Goal: Information Seeking & Learning: Learn about a topic

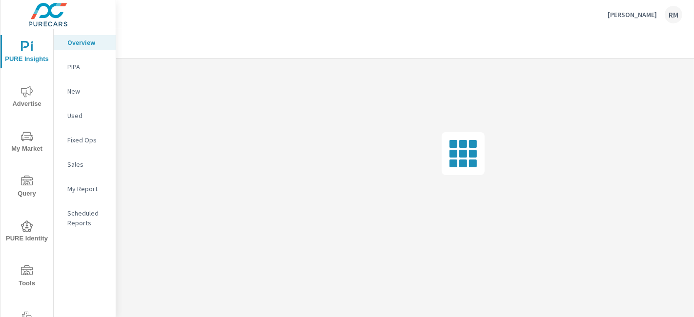
click at [30, 144] on span "My Market" at bounding box center [26, 143] width 47 height 24
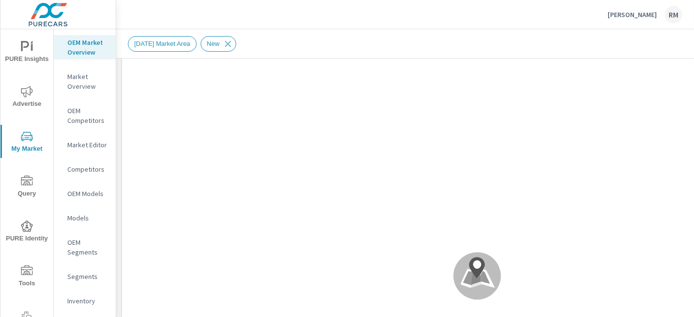
scroll to position [40, 0]
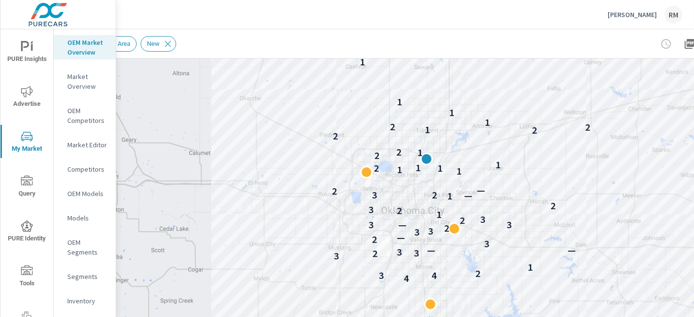
scroll to position [145, 57]
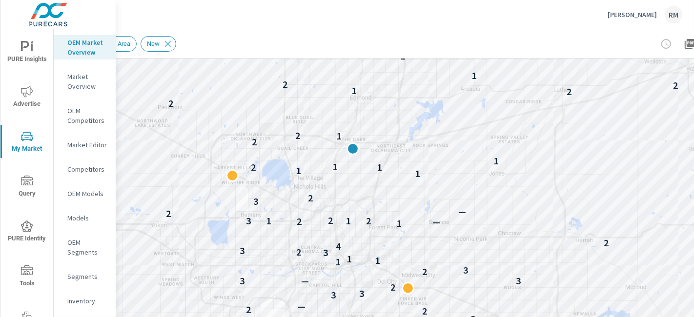
click at [496, 160] on p "1" at bounding box center [496, 161] width 5 height 12
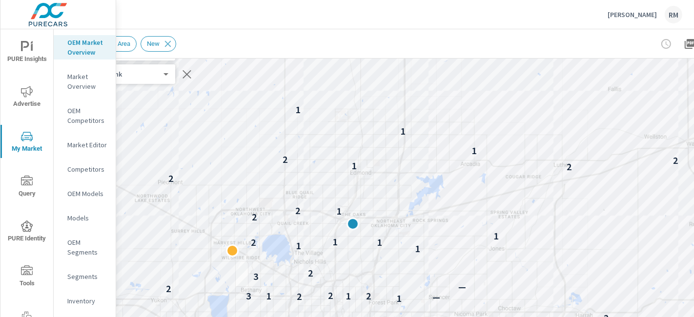
scroll to position [67, 57]
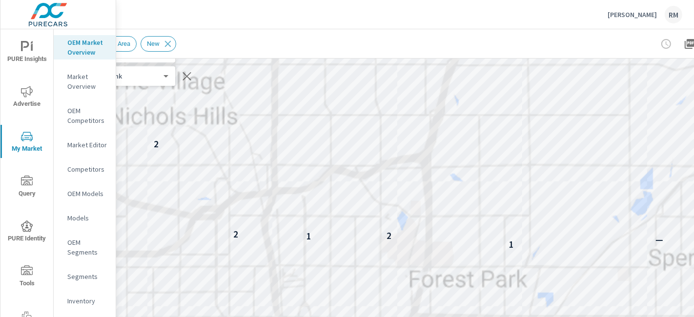
drag, startPoint x: 359, startPoint y: 254, endPoint x: 413, endPoint y: 88, distance: 174.8
click at [413, 88] on div "3 3 2 — 3 3 2 3 1 1 1 3 2 3 4 1 — 2 1 2 1 3 2 — 3 2 1 1 1 2 1 1 2 1 2 1 2 1" at bounding box center [420, 233] width 703 height 396
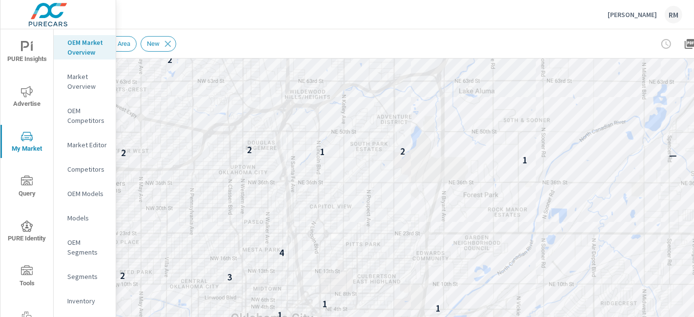
scroll to position [132, 57]
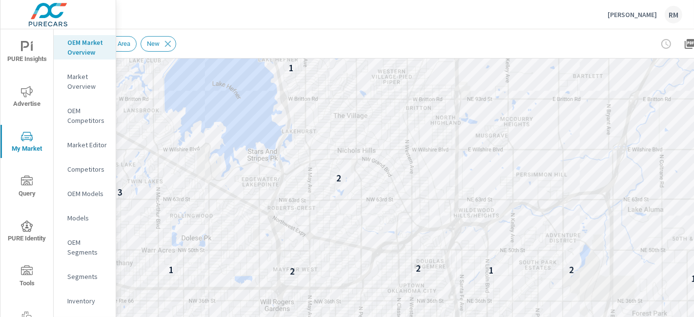
drag, startPoint x: 331, startPoint y: 134, endPoint x: 392, endPoint y: 246, distance: 126.5
click at [392, 246] on div "— 3 3 2 — 3 2 3 1 1 1 3 2 3 4 1 — 2 1 2 1 3 2 — 3 2 1 1 1 2 1 2 1 2 1" at bounding box center [420, 168] width 703 height 396
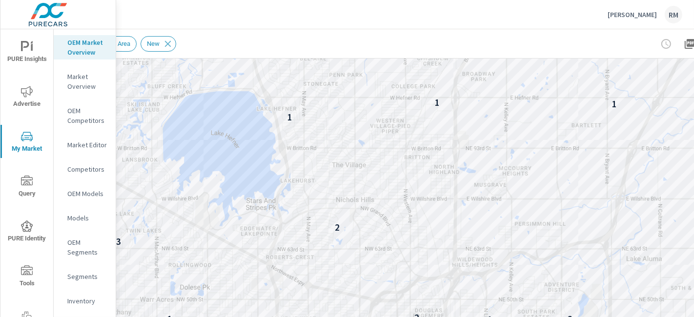
drag, startPoint x: 361, startPoint y: 181, endPoint x: 360, endPoint y: 230, distance: 49.3
click at [360, 230] on div "— 3 3 2 — 3 2 3 1 1 1 3 2 3 4 1 — 2 1 2 1 3 2 — 3 2 1 1 1 2 1 2 1 2 1" at bounding box center [420, 168] width 703 height 396
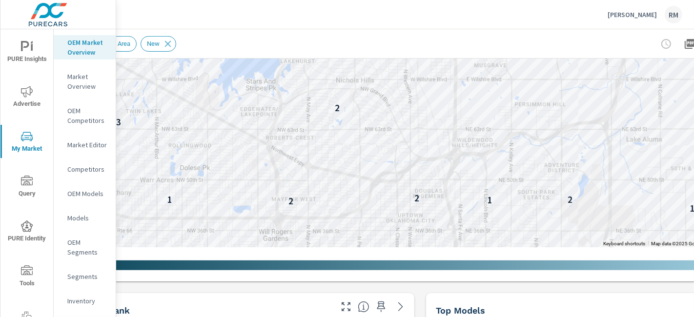
scroll to position [253, 57]
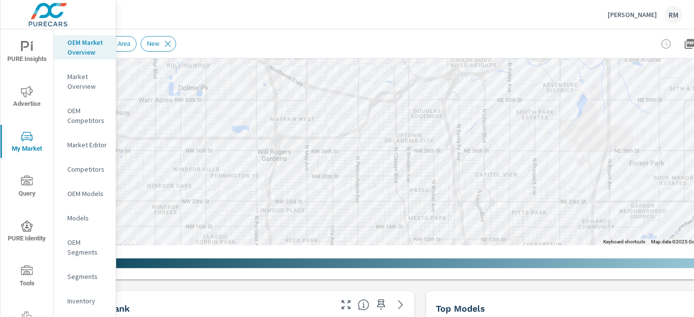
drag, startPoint x: 497, startPoint y: 197, endPoint x: 496, endPoint y: 115, distance: 82.0
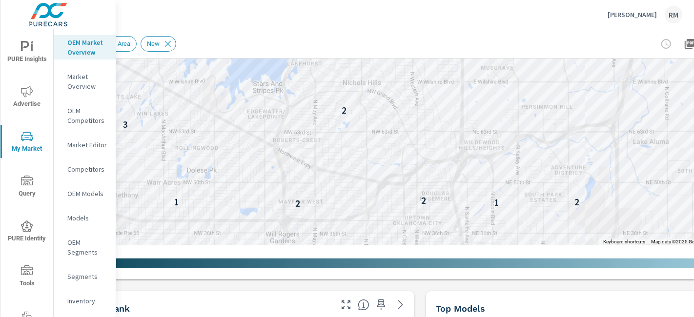
drag, startPoint x: 507, startPoint y: 163, endPoint x: 516, endPoint y: 242, distance: 79.5
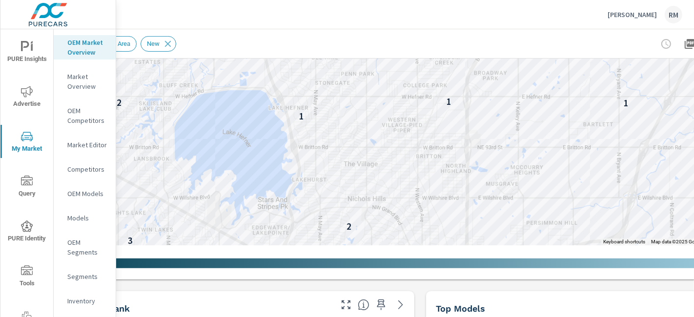
drag, startPoint x: 455, startPoint y: 133, endPoint x: 460, endPoint y: 251, distance: 118.2
click at [460, 251] on div "← Move left → Move right ↑ Move up ↓ Move down + Zoom in - Zoom out Home Jump l…" at bounding box center [420, 62] width 703 height 427
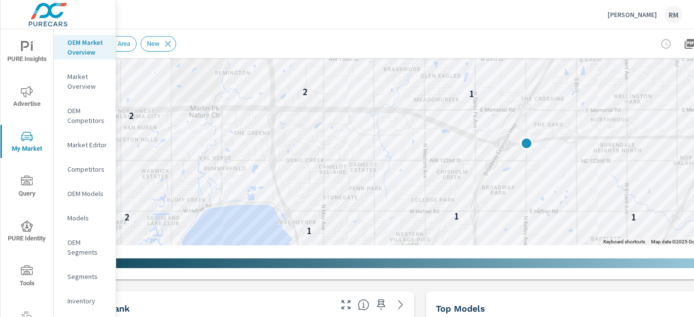
drag, startPoint x: 449, startPoint y: 130, endPoint x: 456, endPoint y: 246, distance: 115.9
click at [456, 246] on div "← Move left → Move right ↑ Move up ↓ Move down + Zoom in - Zoom out Home Jump l…" at bounding box center [420, 62] width 703 height 427
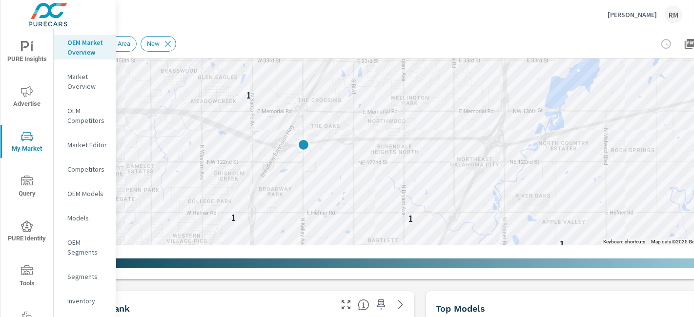
drag, startPoint x: 585, startPoint y: 195, endPoint x: 357, endPoint y: 197, distance: 228.5
click at [357, 197] on div "1 — 2 1 2 1 3 2 — 3 2 1 1 1 2 1 2 1 2 1 2 1 1 1" at bounding box center [510, 225] width 625 height 352
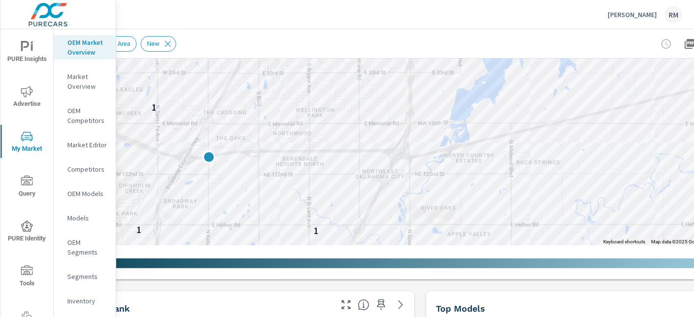
drag, startPoint x: 456, startPoint y: 187, endPoint x: 370, endPoint y: 197, distance: 87.4
click at [370, 197] on div "1 — 2 1 2 1 3 2 — 3 2 1 1 1 2 1 1 2 1 2 1 2 1 1 1" at bounding box center [653, 233] width 625 height 352
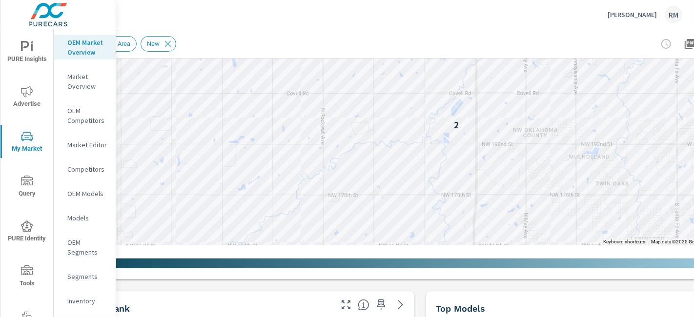
drag, startPoint x: 410, startPoint y: 111, endPoint x: 337, endPoint y: 214, distance: 126.1
click at [337, 214] on div "1 1 1 2 1 2 1 2 2 1 2 1 1" at bounding box center [420, 47] width 703 height 396
click at [18, 97] on span "Advertise" at bounding box center [26, 98] width 47 height 24
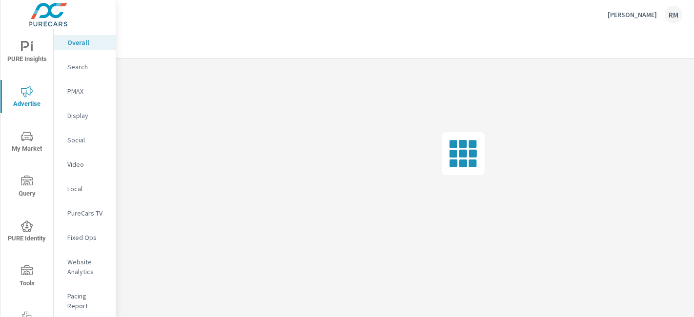
click at [78, 72] on div "Search" at bounding box center [85, 67] width 62 height 15
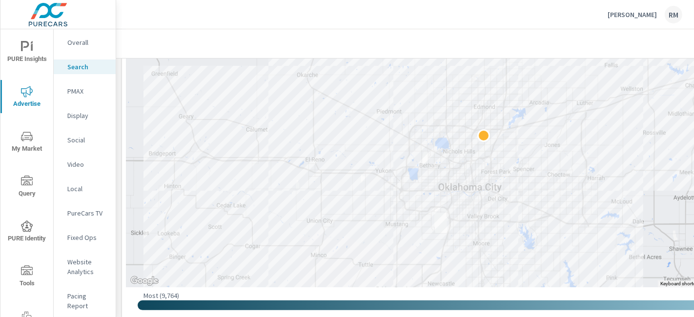
scroll to position [227, 0]
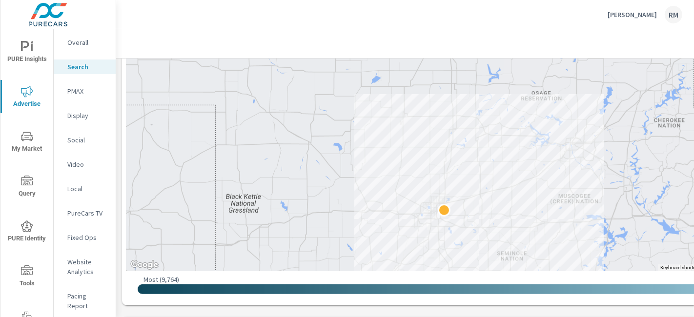
drag, startPoint x: 607, startPoint y: 109, endPoint x: 498, endPoint y: 183, distance: 131.5
click at [498, 183] on div at bounding box center [477, 113] width 703 height 316
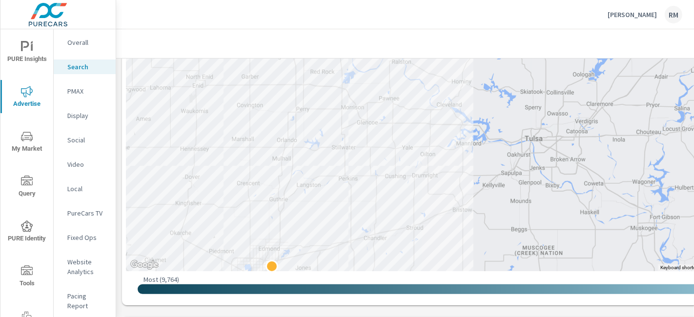
click at [28, 148] on span "My Market" at bounding box center [26, 143] width 47 height 24
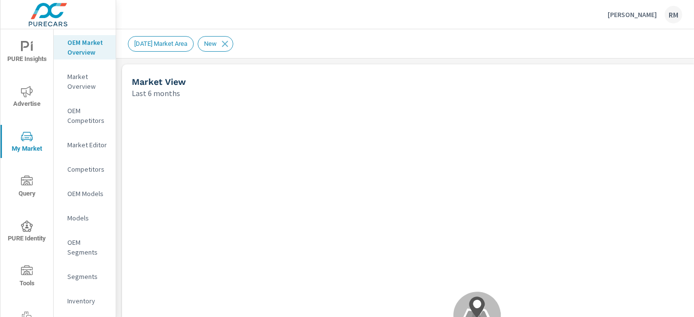
scroll to position [72, 0]
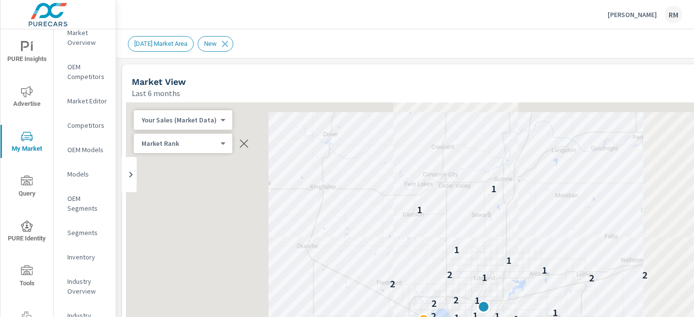
click at [77, 255] on p "Inventory" at bounding box center [87, 257] width 41 height 10
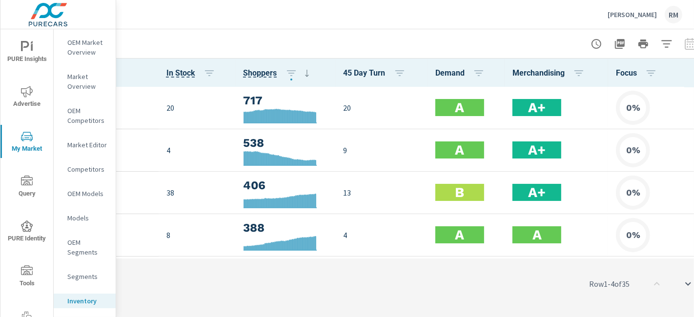
scroll to position [0, 152]
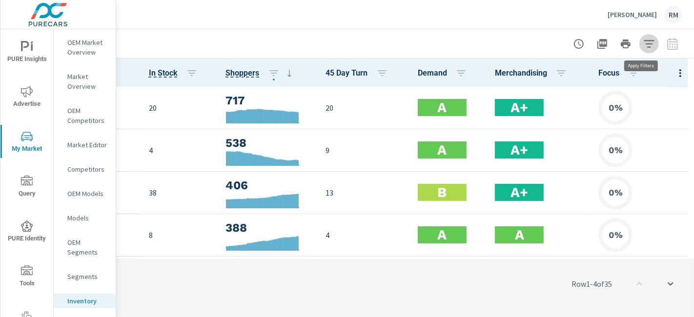
click at [643, 38] on icon "button" at bounding box center [649, 44] width 12 height 12
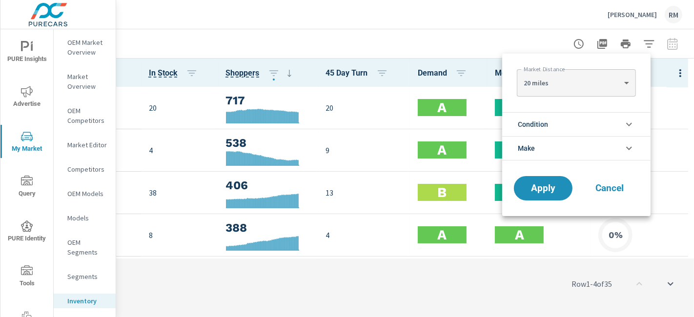
click at [549, 127] on li "Condition" at bounding box center [576, 124] width 148 height 24
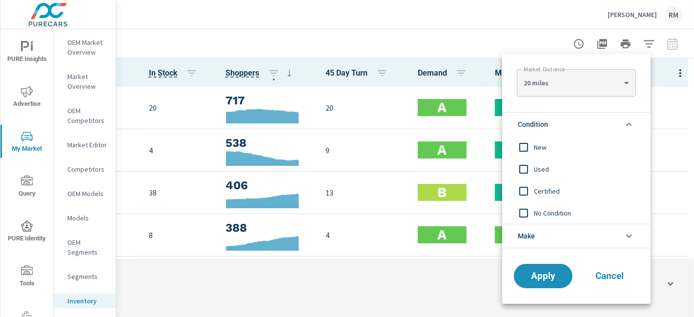
click at [530, 171] on input "filter options" at bounding box center [524, 169] width 21 height 21
click at [546, 287] on button "Apply" at bounding box center [543, 276] width 61 height 25
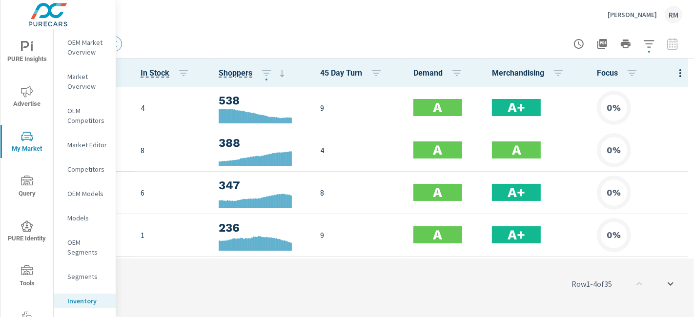
click at [663, 50] on div at bounding box center [625, 44] width 113 height 20
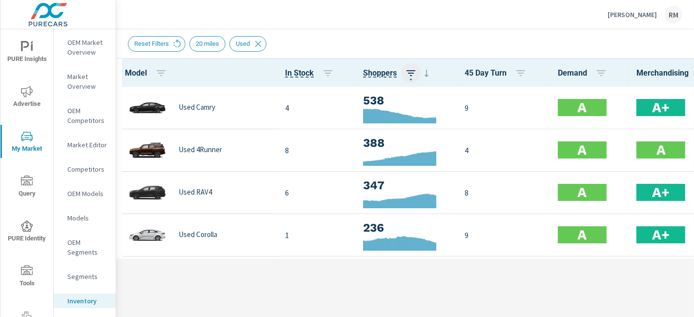
click at [409, 73] on icon "button" at bounding box center [411, 73] width 12 height 12
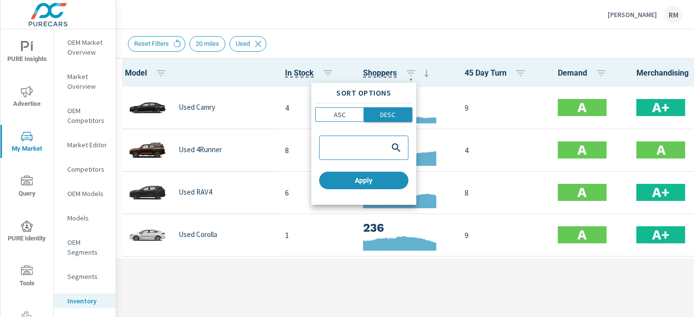
click at [391, 118] on p "DESC" at bounding box center [387, 115] width 15 height 10
click at [379, 179] on span "Apply" at bounding box center [364, 180] width 82 height 9
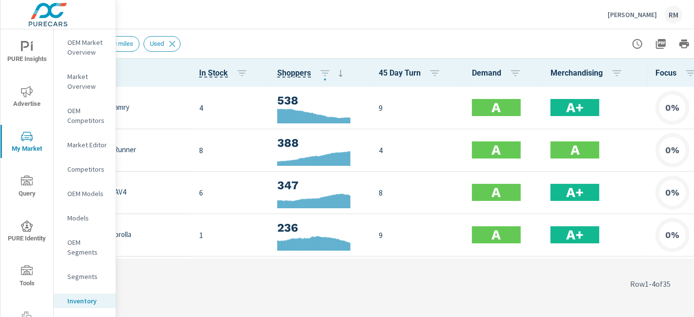
scroll to position [0, 152]
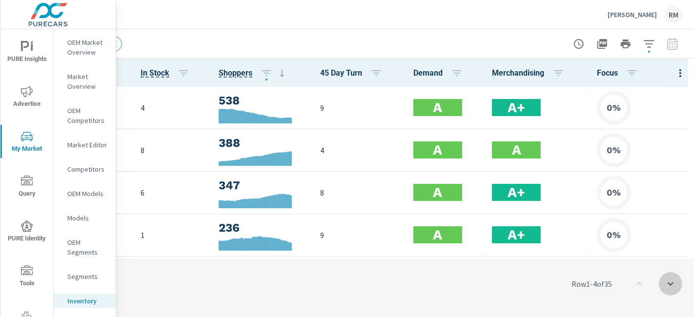
click at [668, 285] on icon "scroll to bottom" at bounding box center [671, 284] width 12 height 12
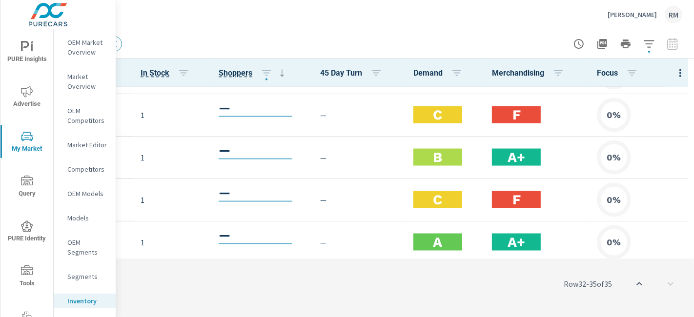
scroll to position [0, 152]
click at [634, 283] on icon "scroll to top" at bounding box center [640, 284] width 12 height 12
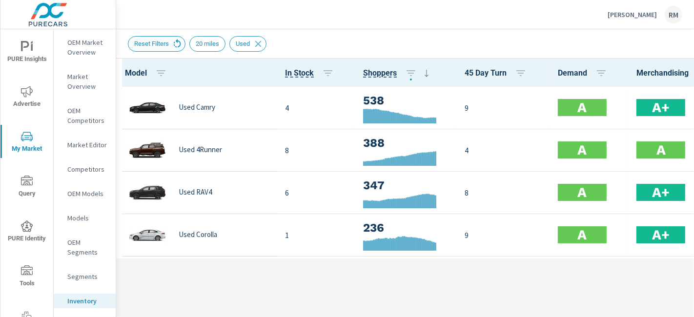
click at [175, 46] on icon at bounding box center [177, 44] width 11 height 11
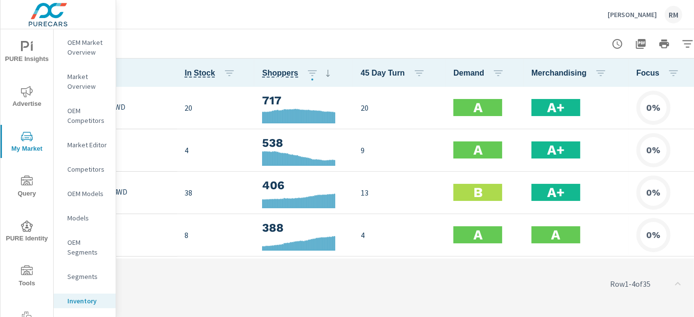
scroll to position [0, 152]
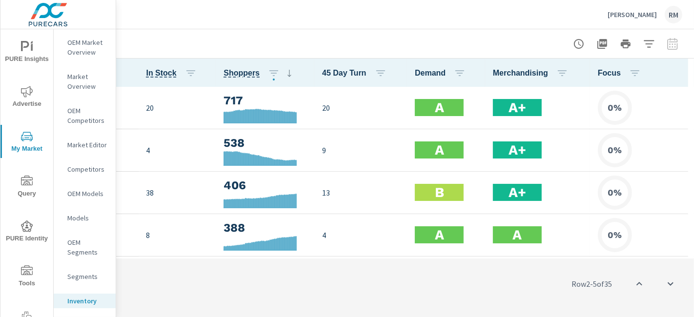
scroll to position [252, 0]
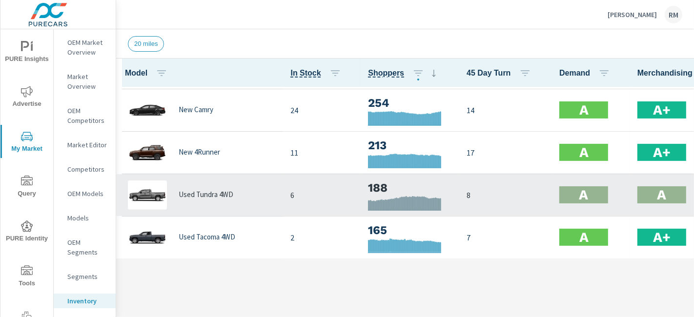
click at [564, 182] on div "A" at bounding box center [590, 195] width 62 height 30
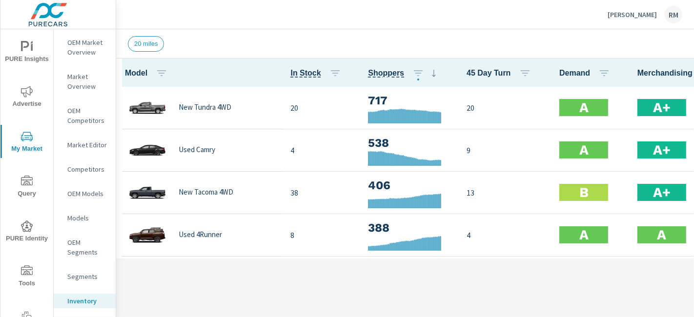
scroll to position [252, 0]
